Goal: Task Accomplishment & Management: Check status

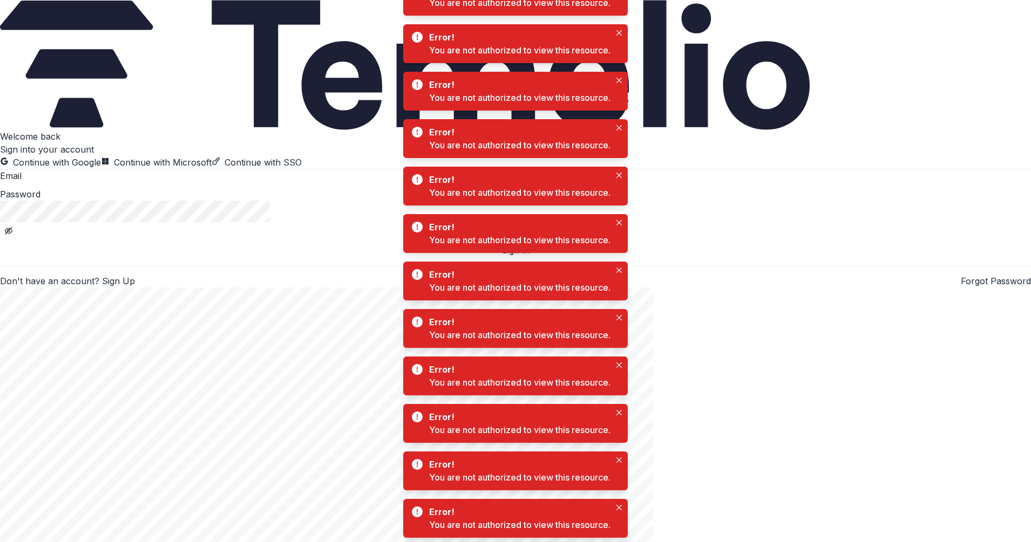
click at [108, 183] on input at bounding box center [65, 176] width 86 height 13
type input "**********"
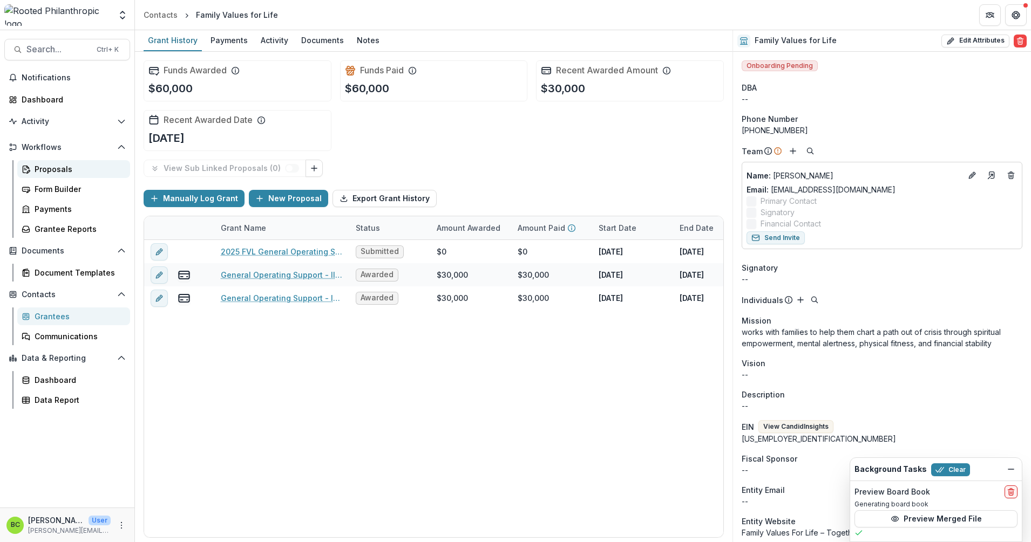
click at [59, 165] on div "Proposals" at bounding box center [78, 168] width 87 height 11
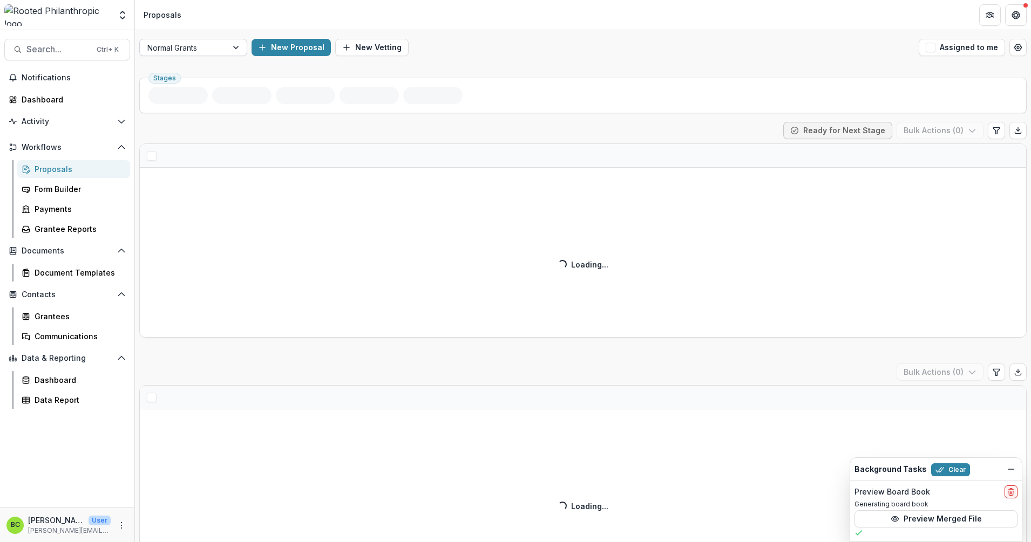
click at [238, 45] on div at bounding box center [236, 47] width 19 height 16
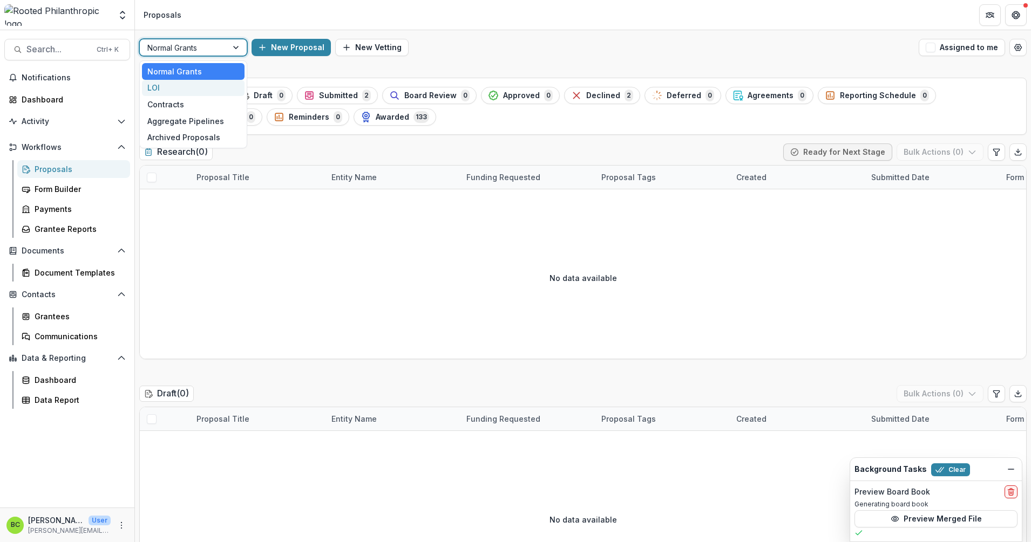
click at [208, 88] on div "LOI" at bounding box center [193, 88] width 103 height 17
click at [255, 97] on span "Draft" at bounding box center [263, 95] width 19 height 9
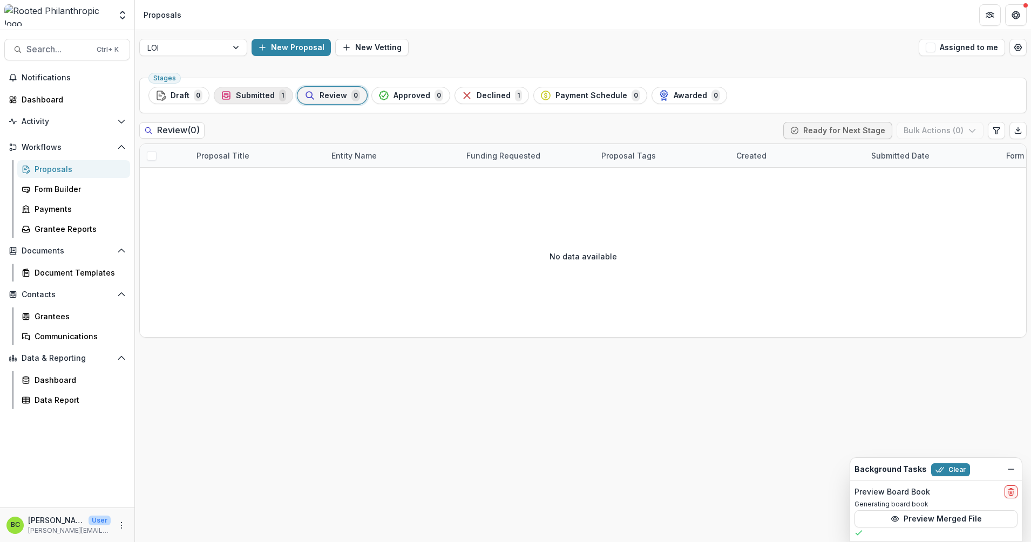
click at [251, 90] on div "Submitted 1" at bounding box center [253, 96] width 65 height 12
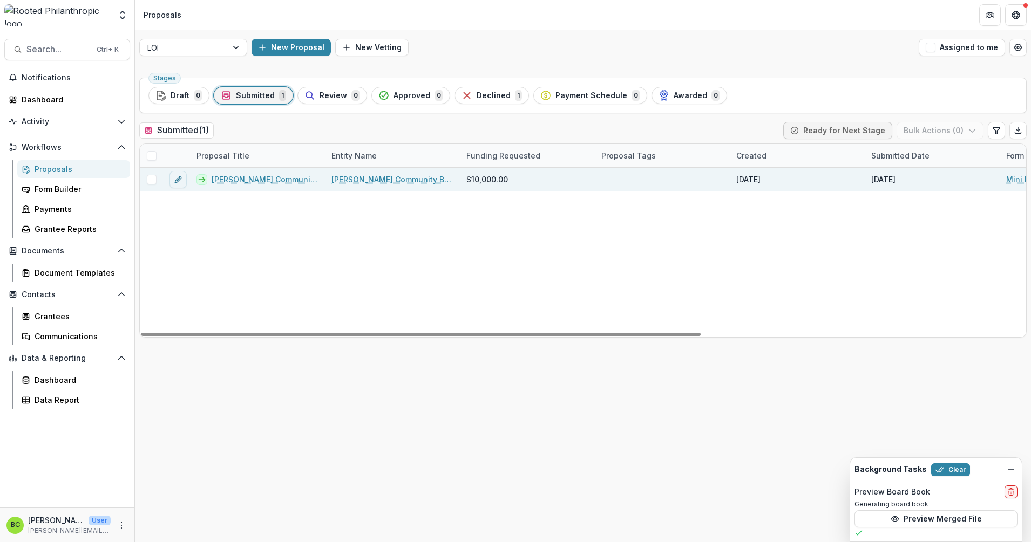
click at [281, 178] on link "Payne-Phalen Community Band - 2025 - Mini Letter of Inquiry" at bounding box center [265, 179] width 107 height 11
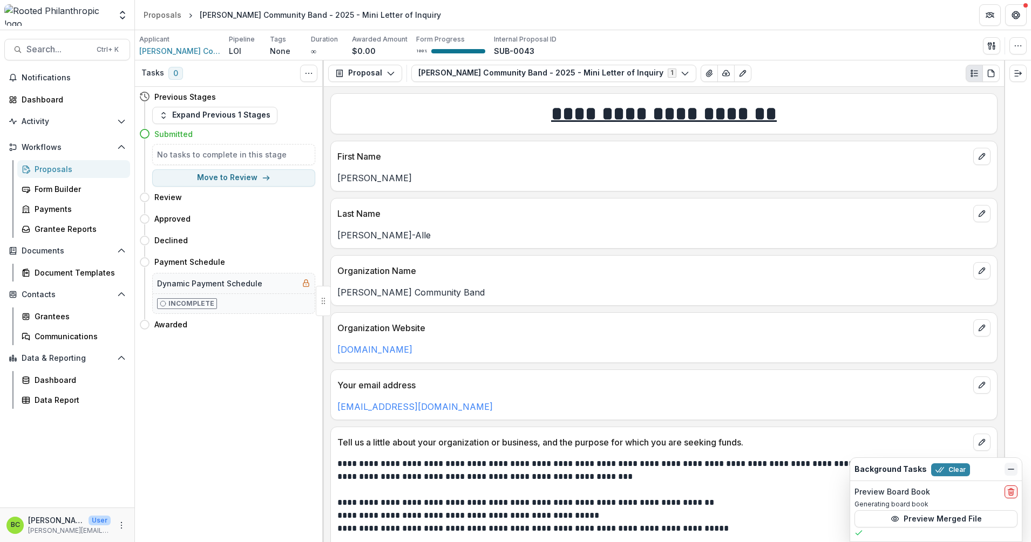
click at [1006, 467] on button "Dismiss" at bounding box center [1010, 469] width 13 height 13
